Goal: Task Accomplishment & Management: Manage account settings

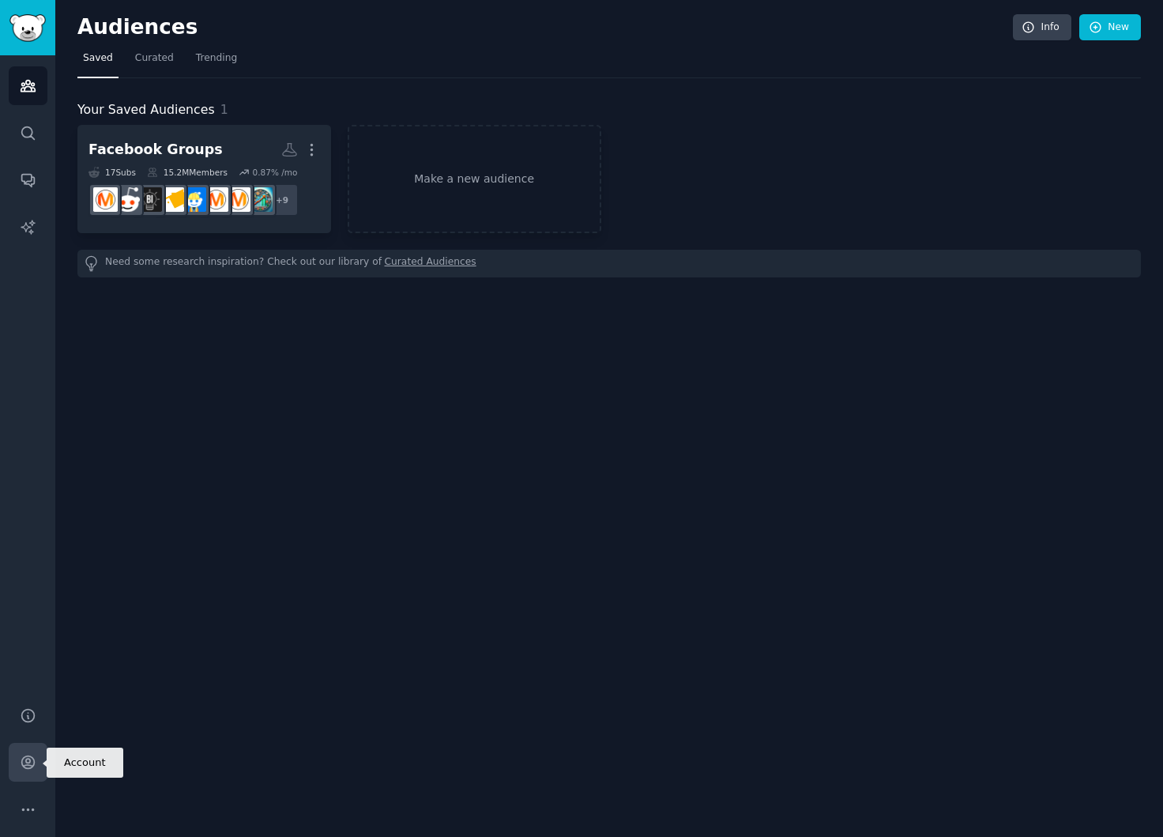
click at [33, 765] on icon "Sidebar" at bounding box center [28, 762] width 17 height 17
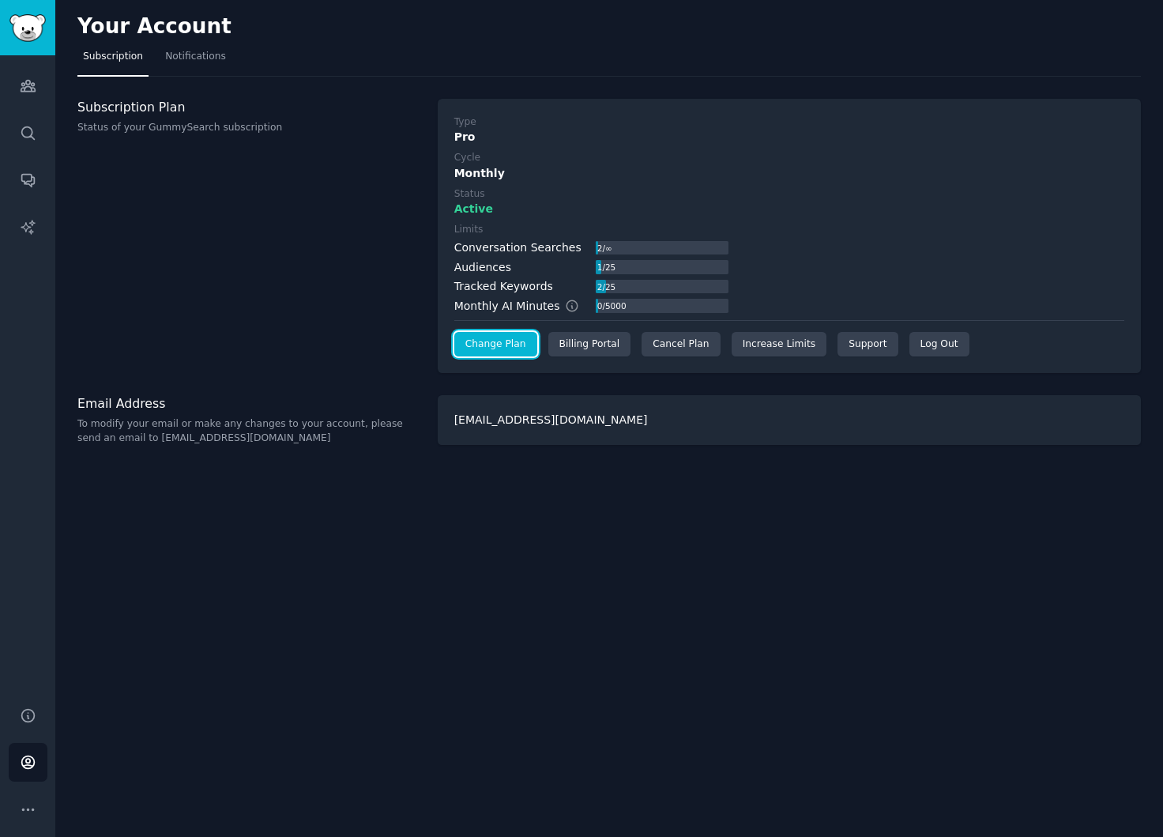
click at [519, 346] on link "Change Plan" at bounding box center [495, 344] width 83 height 25
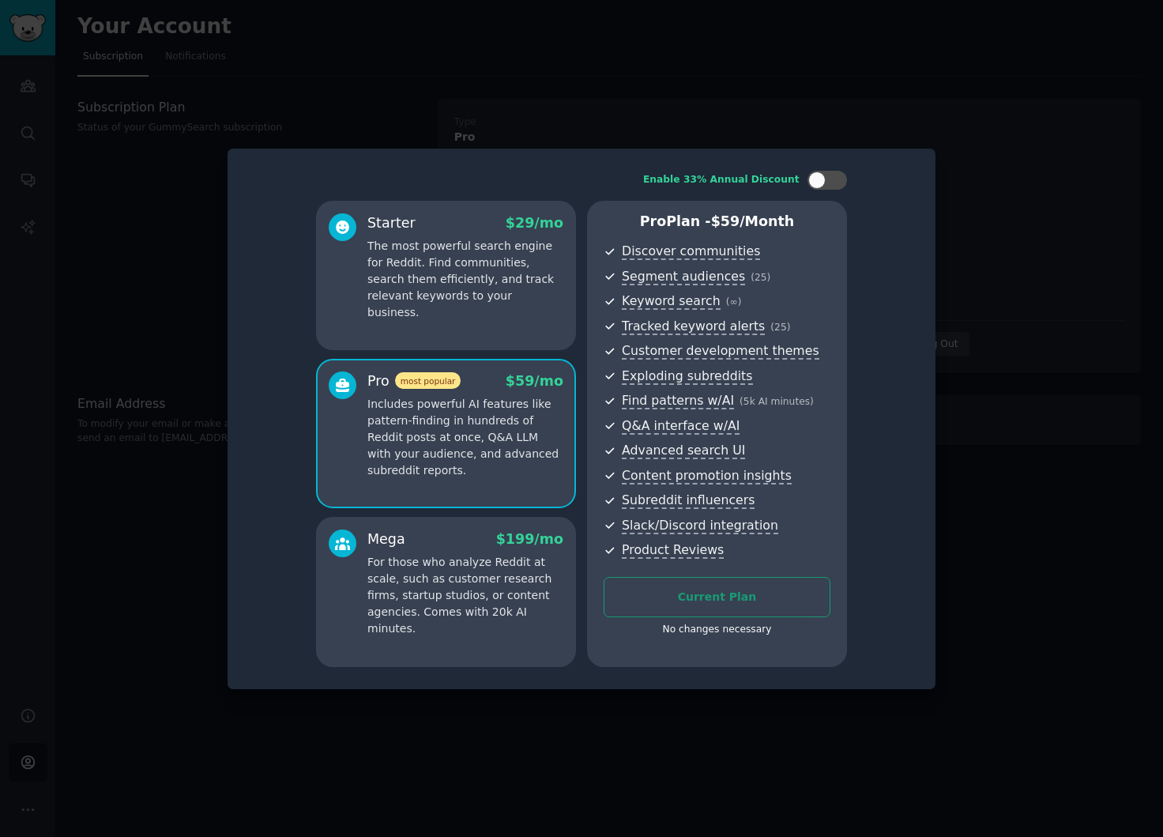
click at [496, 609] on p "For those who analyze Reddit at scale, such as customer research firms, startup…" at bounding box center [465, 595] width 196 height 83
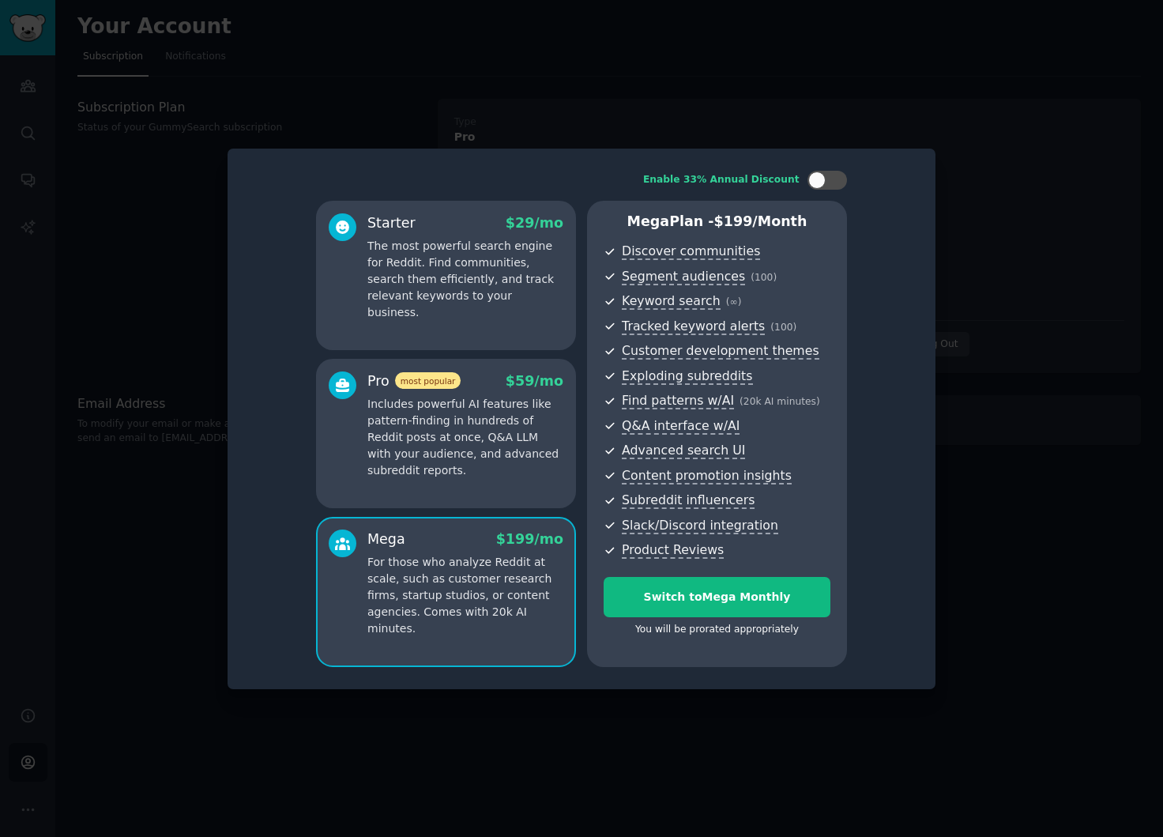
click at [423, 306] on div "Starter $ 29 /mo The most powerful search engine for Reddit. Find communities, …" at bounding box center [446, 276] width 260 height 150
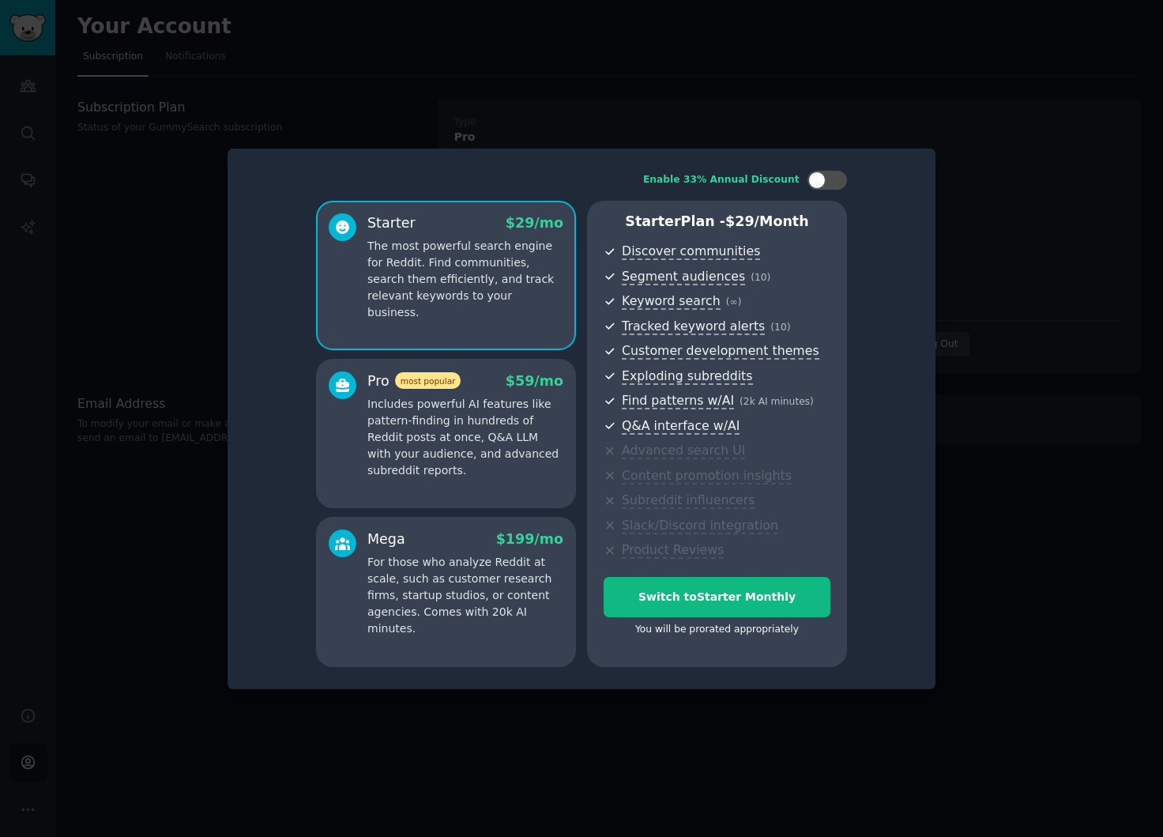
click at [437, 426] on p "Includes powerful AI features like pattern-finding in hundreds of Reddit posts …" at bounding box center [465, 437] width 196 height 83
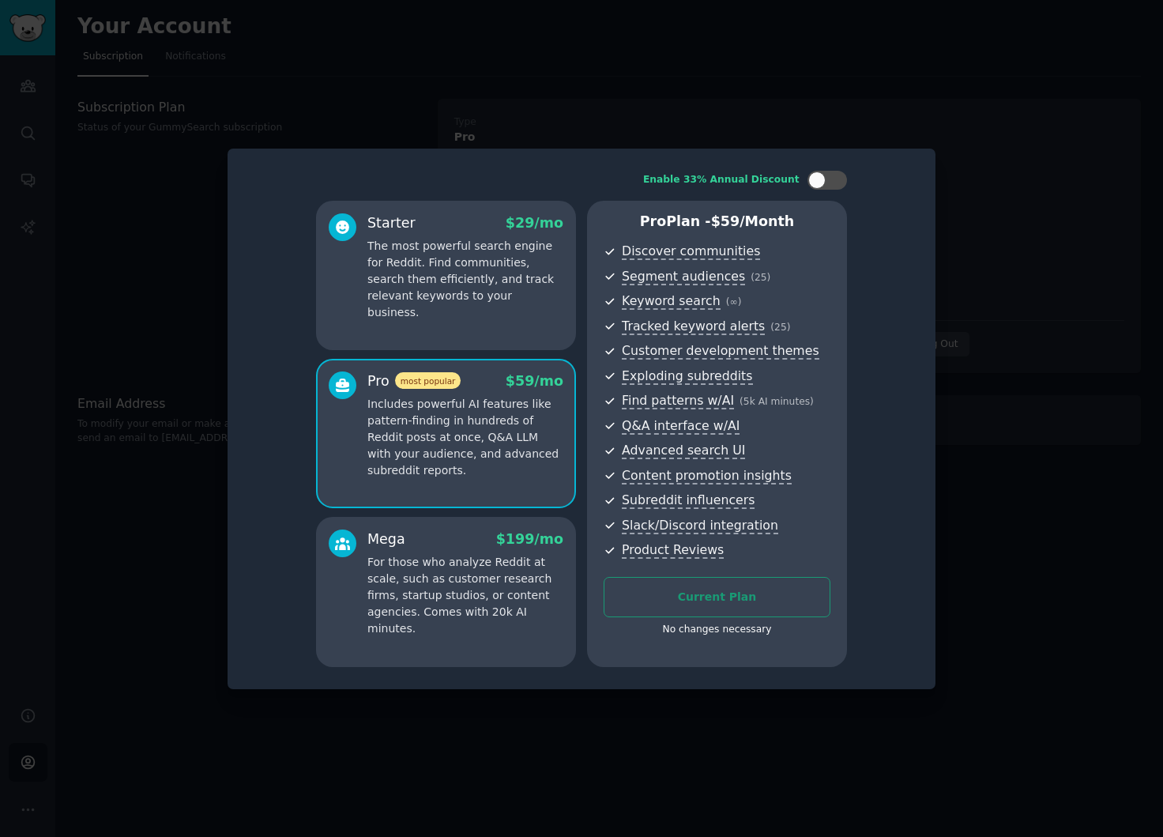
click at [455, 291] on p "The most powerful search engine for Reddit. Find communities, search them effic…" at bounding box center [465, 279] width 196 height 83
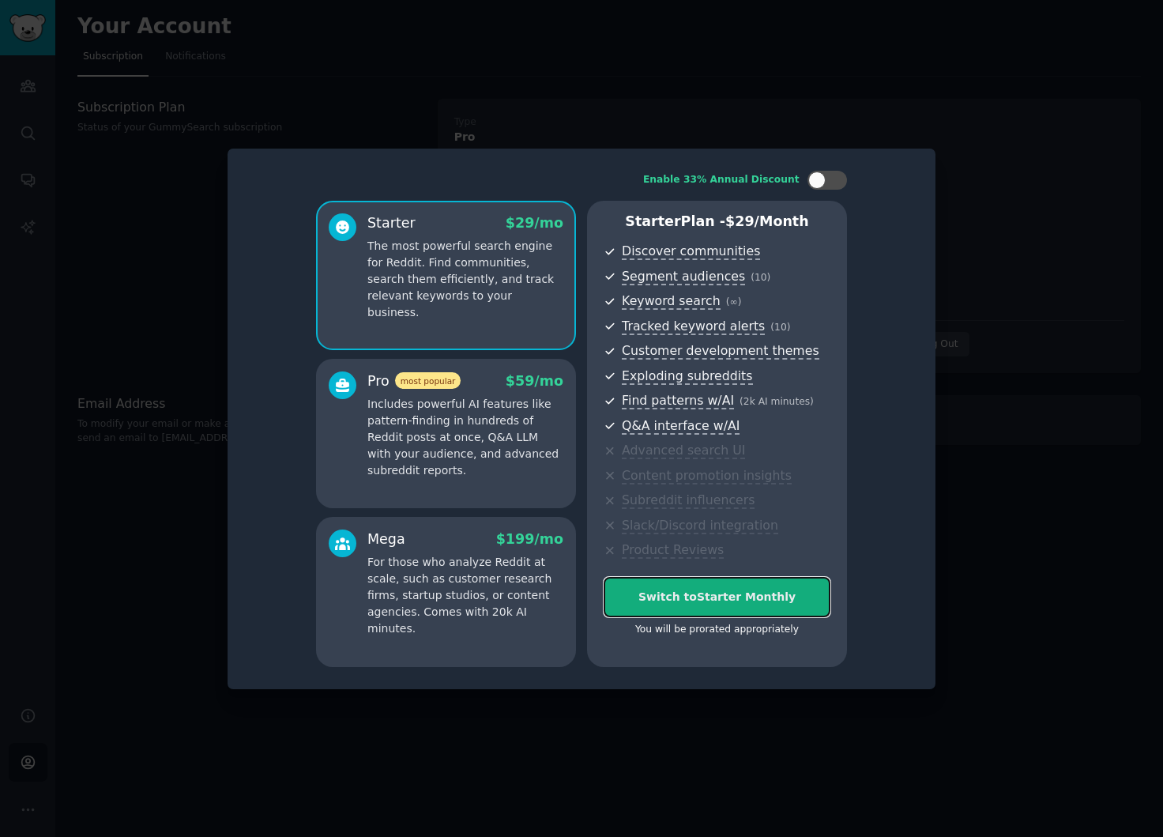
click at [659, 596] on div "Switch to Starter Monthly" at bounding box center [716, 597] width 225 height 17
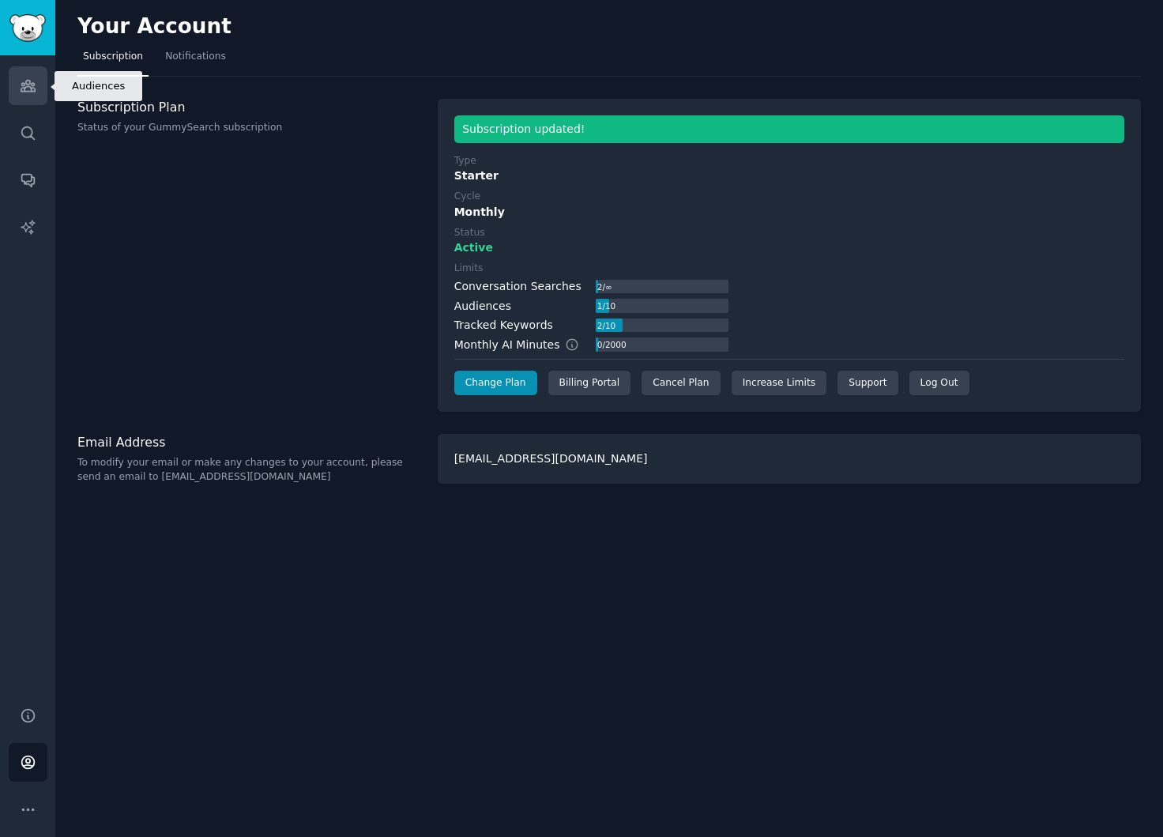
click at [28, 89] on icon "Sidebar" at bounding box center [28, 85] width 17 height 17
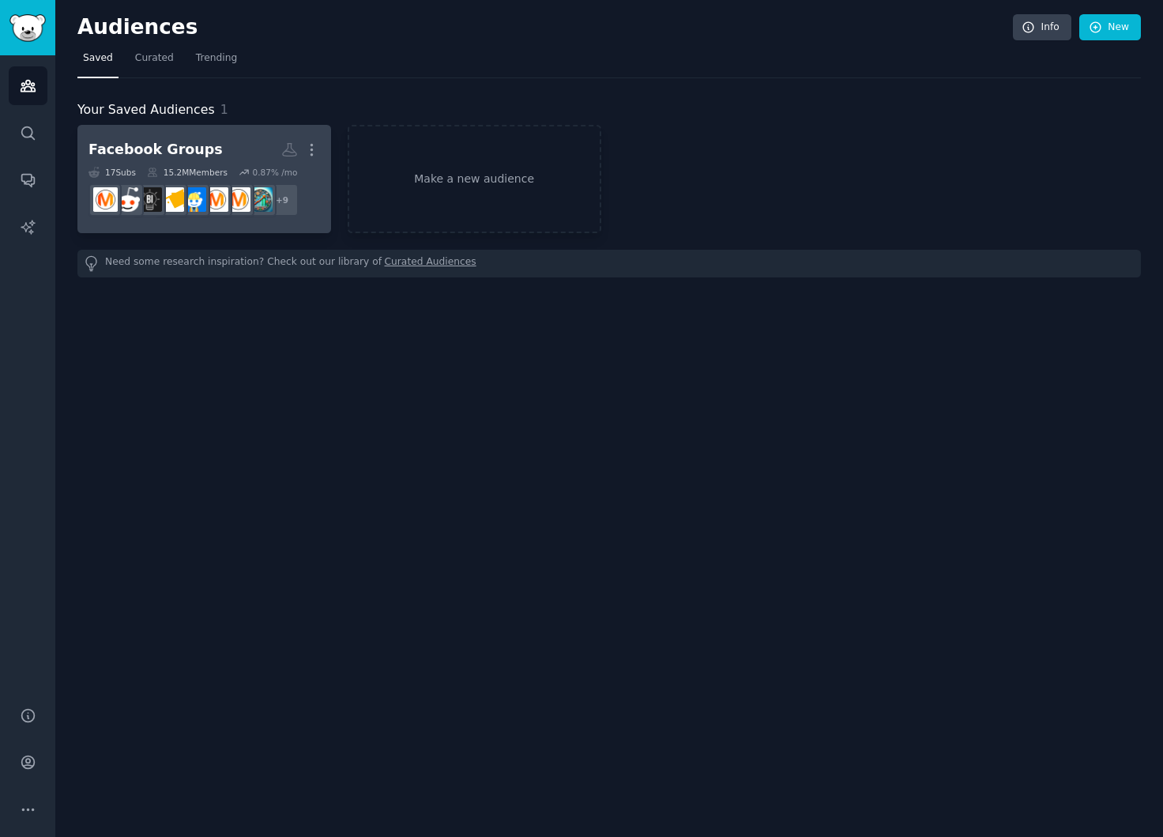
click at [162, 155] on div "Facebook Groups" at bounding box center [155, 150] width 134 height 20
